Goal: Task Accomplishment & Management: Complete application form

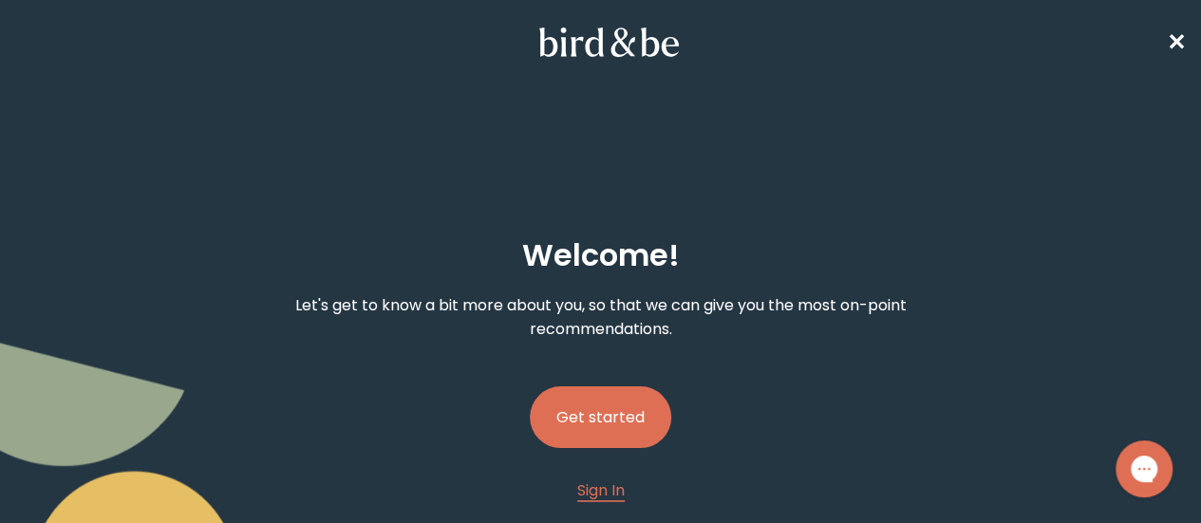
click at [615, 386] on button "Get started" at bounding box center [600, 417] width 141 height 62
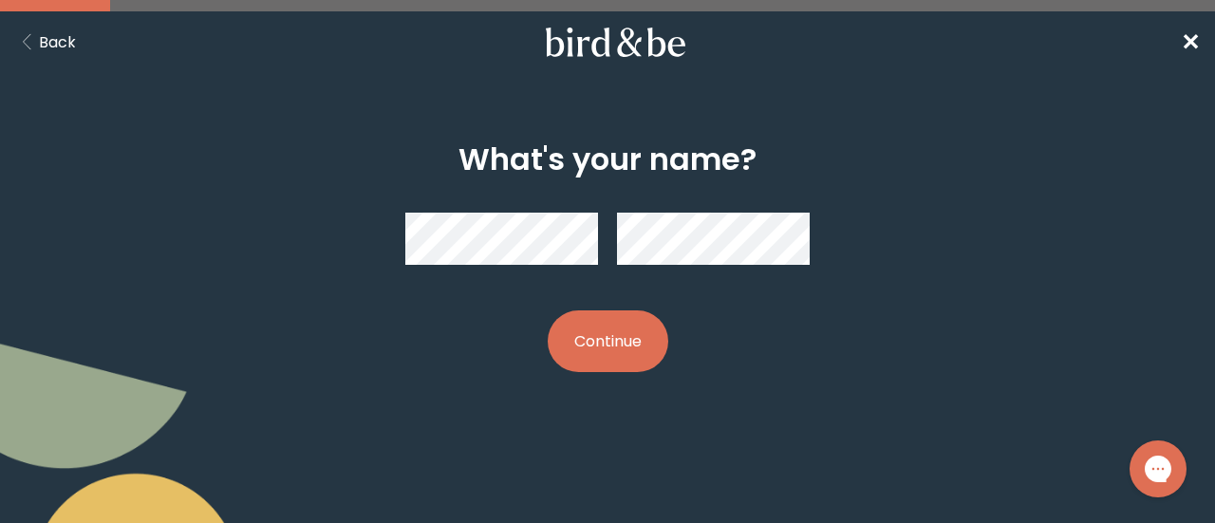
click at [576, 339] on button "Continue" at bounding box center [608, 341] width 121 height 62
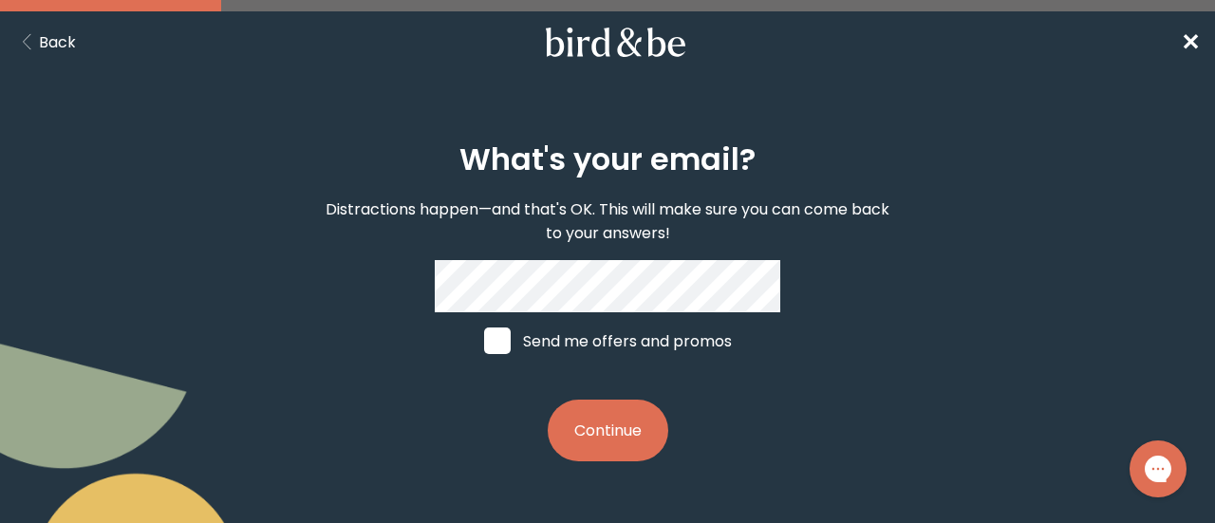
click at [585, 328] on label "Send me offers and promos" at bounding box center [608, 340] width 284 height 57
click at [484, 341] on input "Send me offers and promos" at bounding box center [483, 341] width 1 height 1
checkbox input "true"
click at [594, 426] on button "Continue" at bounding box center [608, 431] width 121 height 62
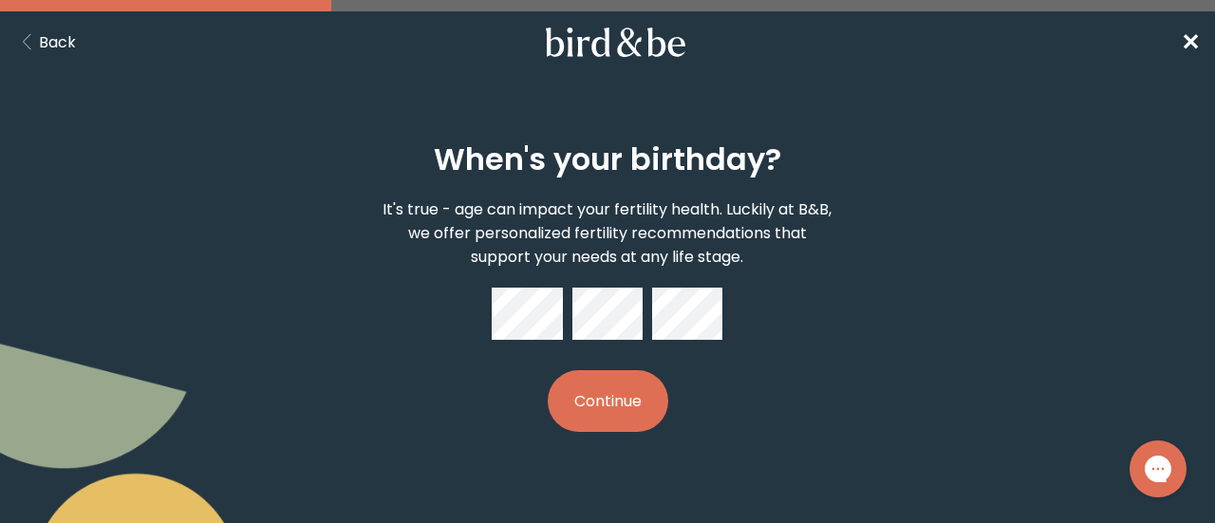
click at [628, 402] on button "Continue" at bounding box center [608, 401] width 121 height 62
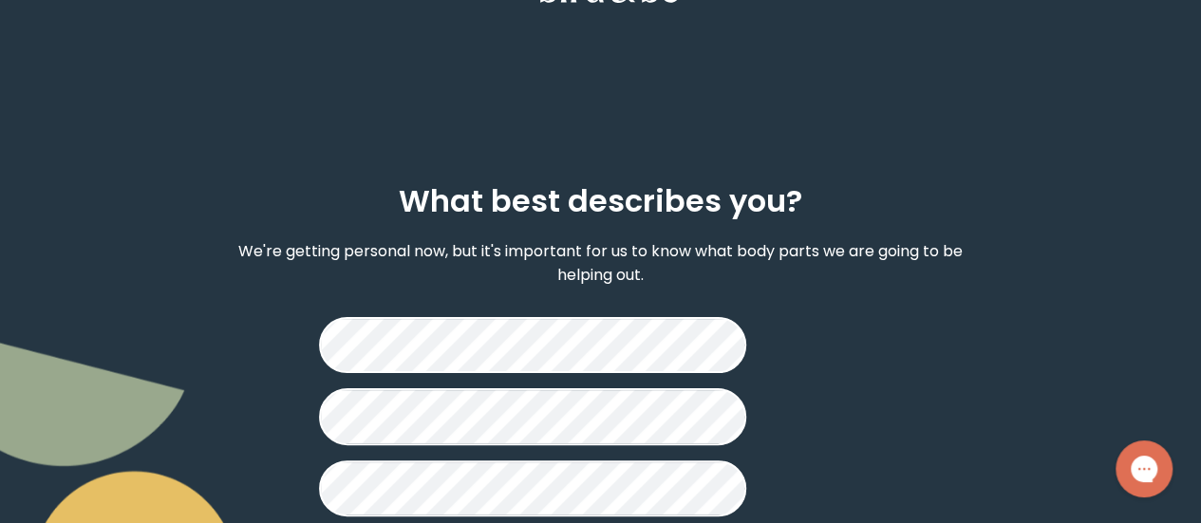
scroll to position [99, 0]
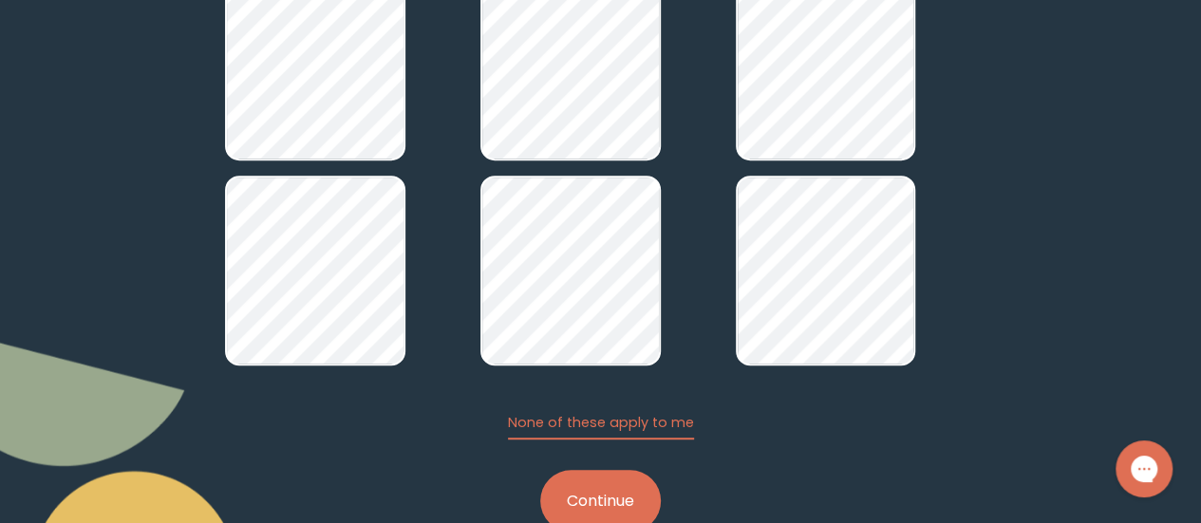
scroll to position [363, 0]
click at [574, 469] on button "Continue" at bounding box center [600, 500] width 121 height 62
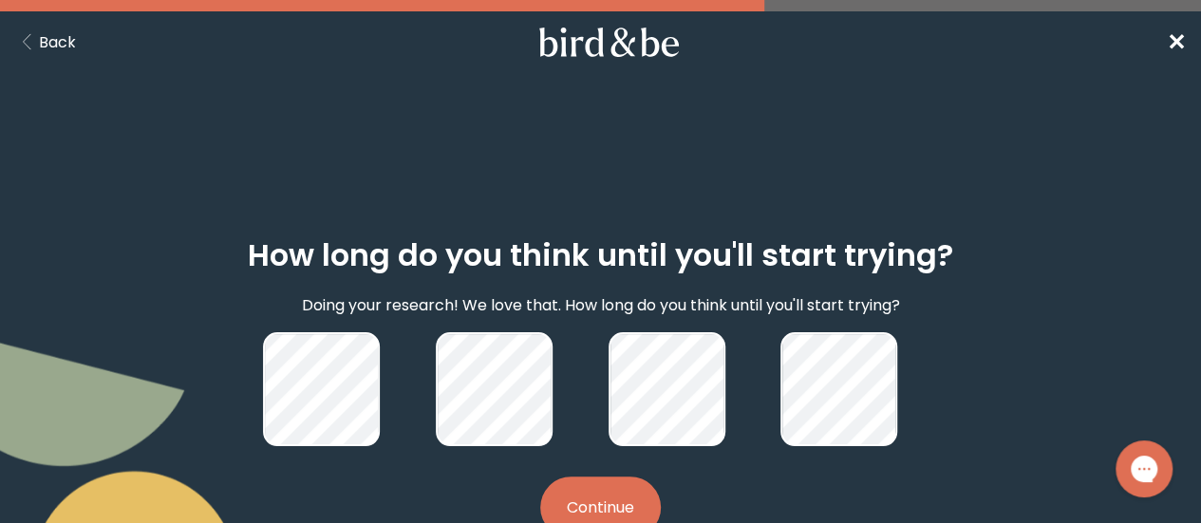
click at [611, 477] on button "Continue" at bounding box center [600, 508] width 121 height 62
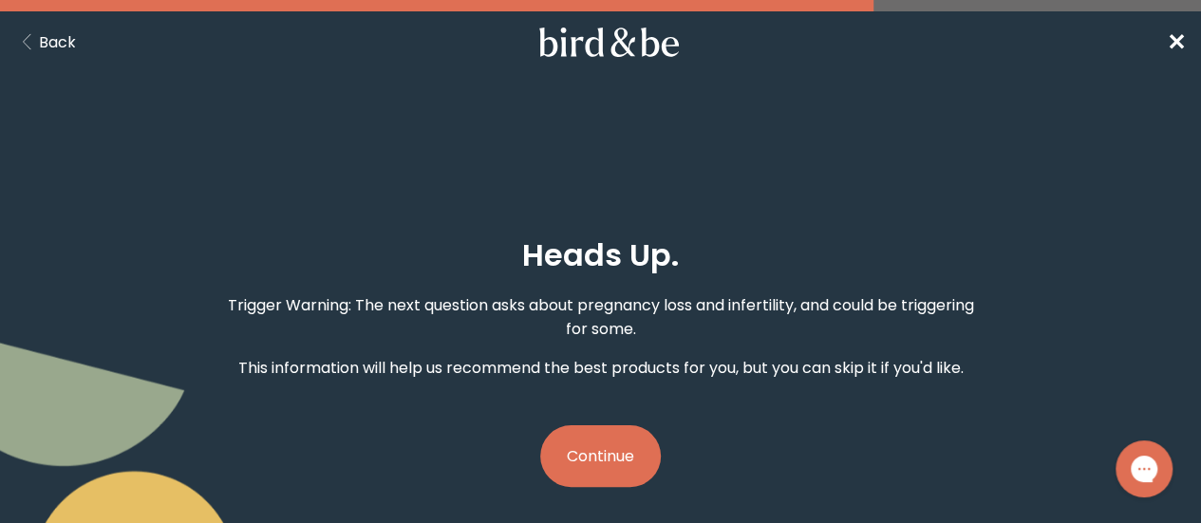
click at [577, 425] on button "Continue" at bounding box center [600, 456] width 121 height 62
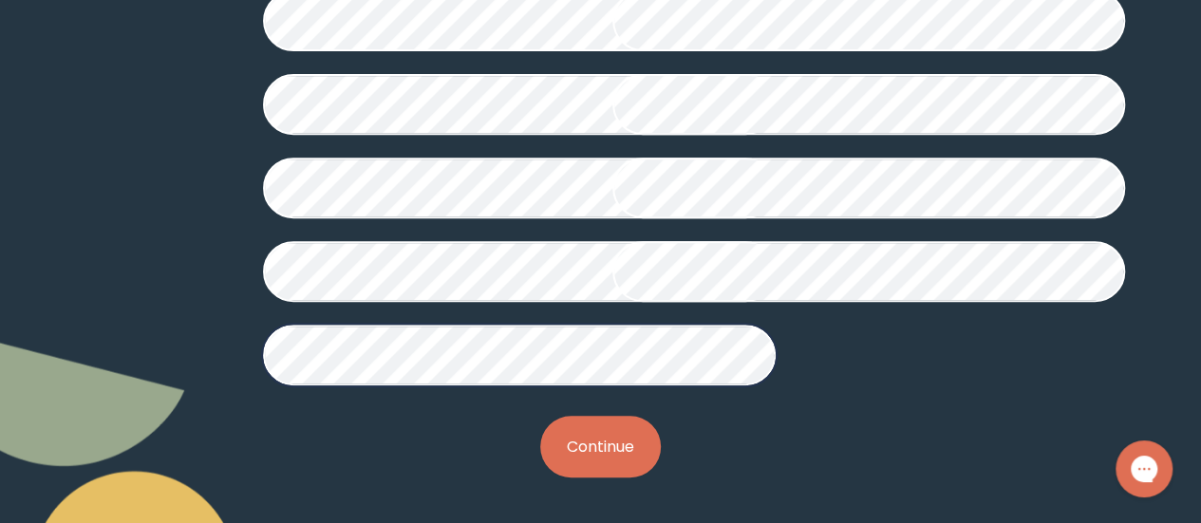
scroll to position [666, 0]
click at [602, 444] on button "Continue" at bounding box center [600, 447] width 121 height 62
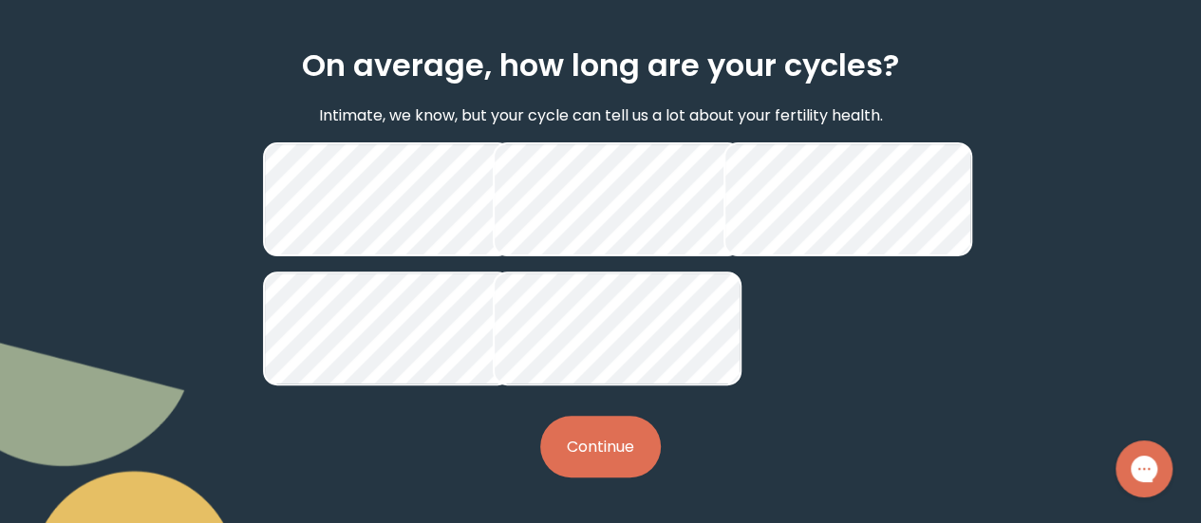
scroll to position [265, 0]
click at [608, 431] on button "Continue" at bounding box center [600, 447] width 121 height 62
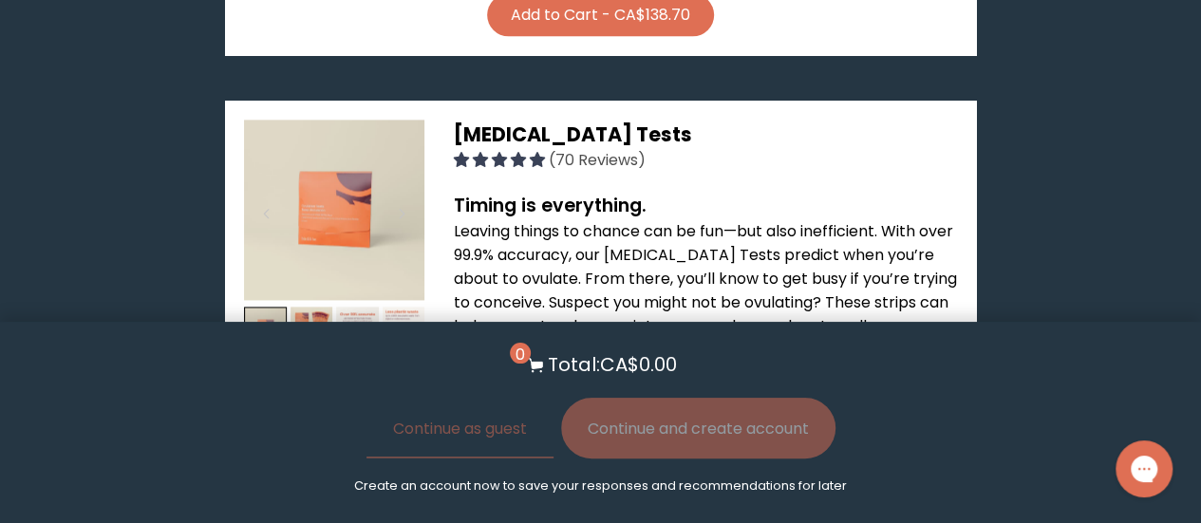
scroll to position [1234, 0]
